Goal: Entertainment & Leisure: Consume media (video, audio)

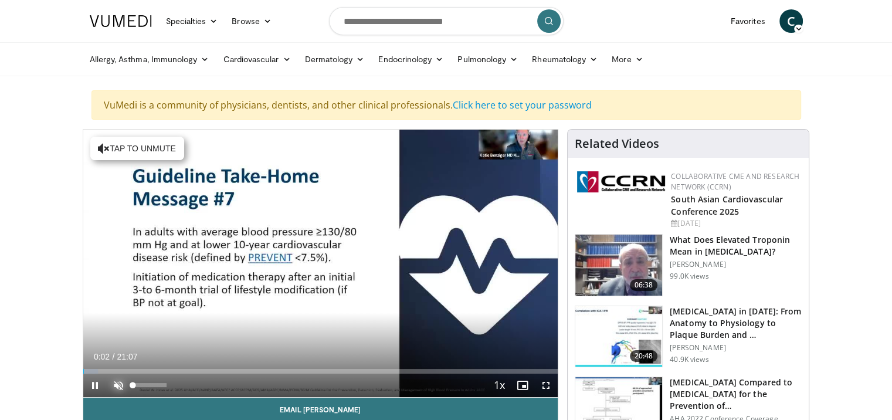
click at [117, 384] on span "Video Player" at bounding box center [118, 385] width 23 height 23
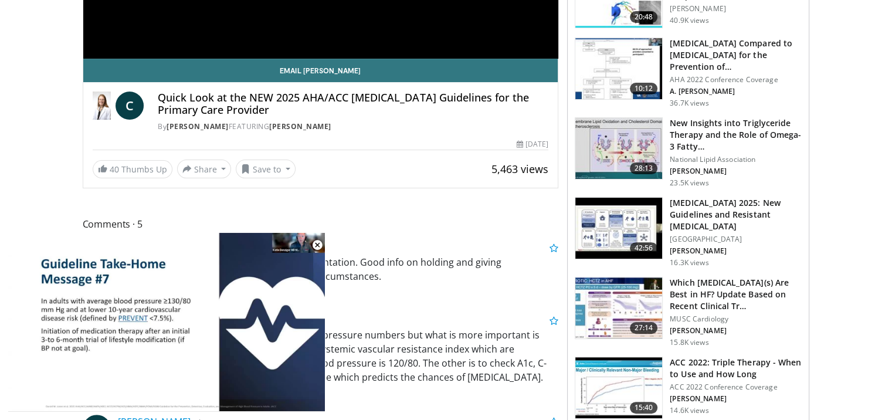
scroll to position [348, 0]
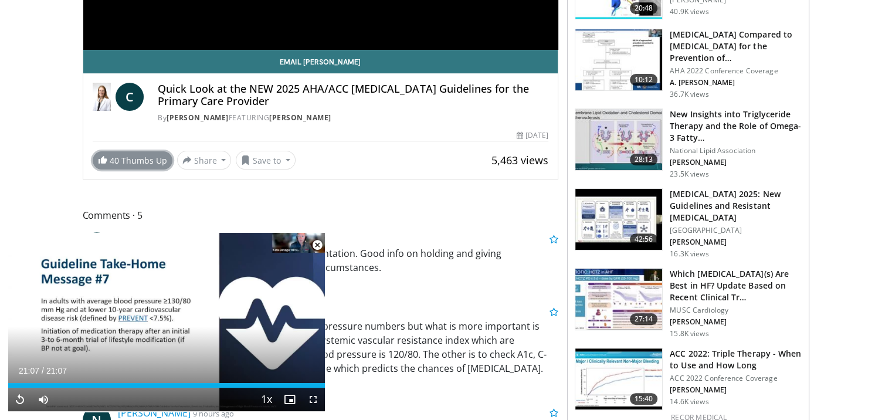
click at [101, 158] on span at bounding box center [102, 159] width 9 height 9
